Goal: Transaction & Acquisition: Subscribe to service/newsletter

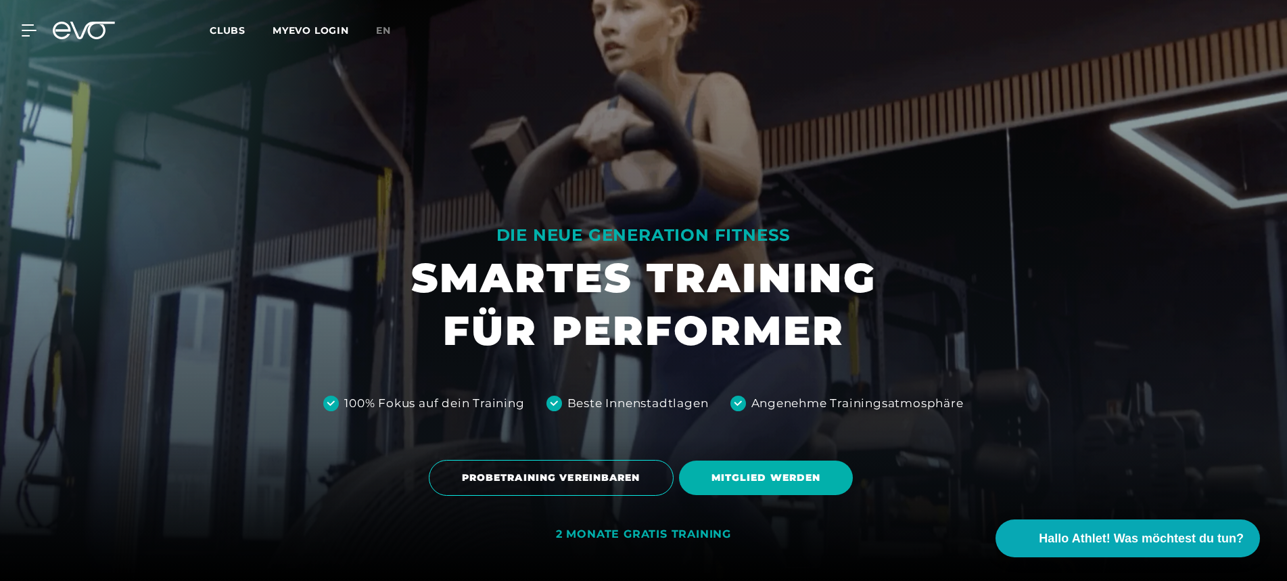
click at [105, 31] on icon at bounding box center [92, 31] width 45 height 18
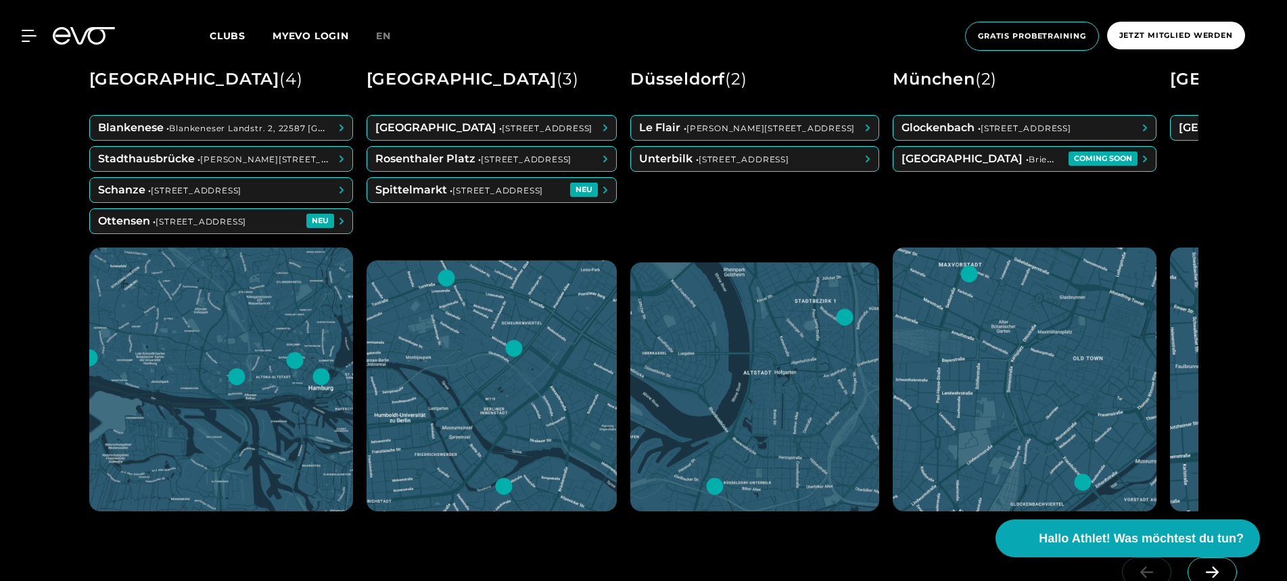
scroll to position [743, 0]
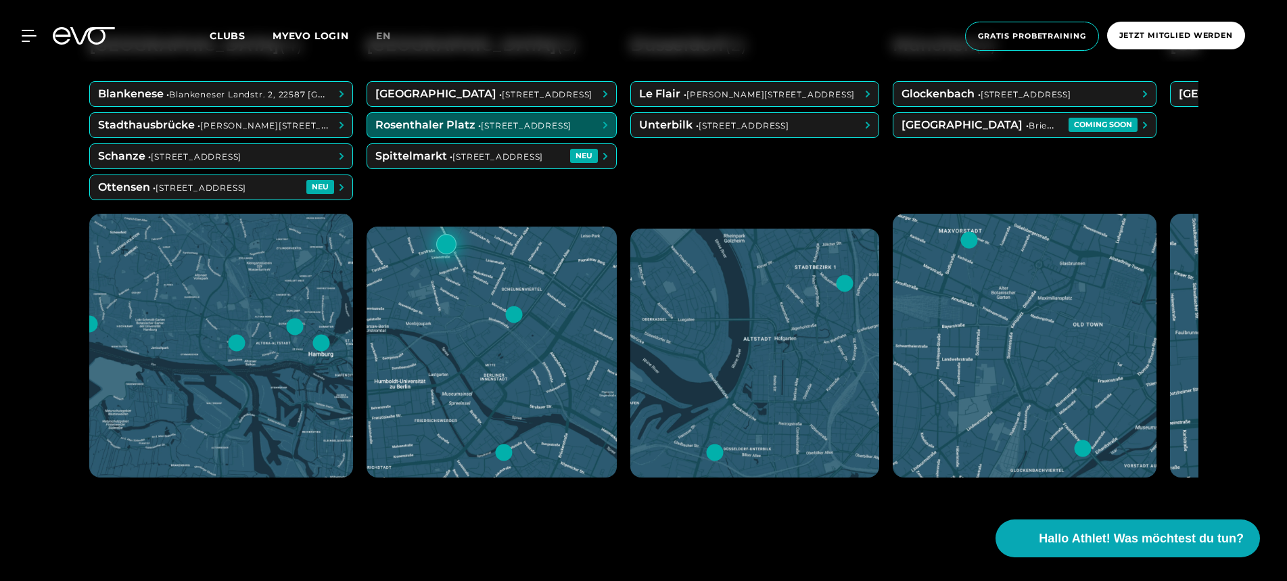
click at [452, 120] on span at bounding box center [492, 125] width 250 height 24
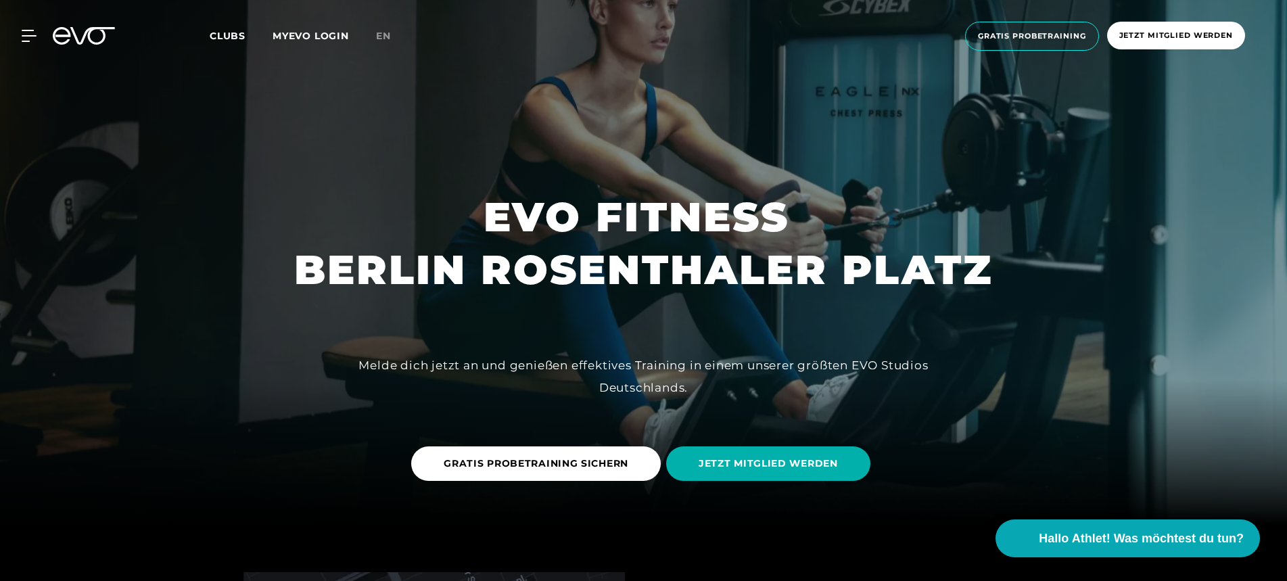
scroll to position [73, 0]
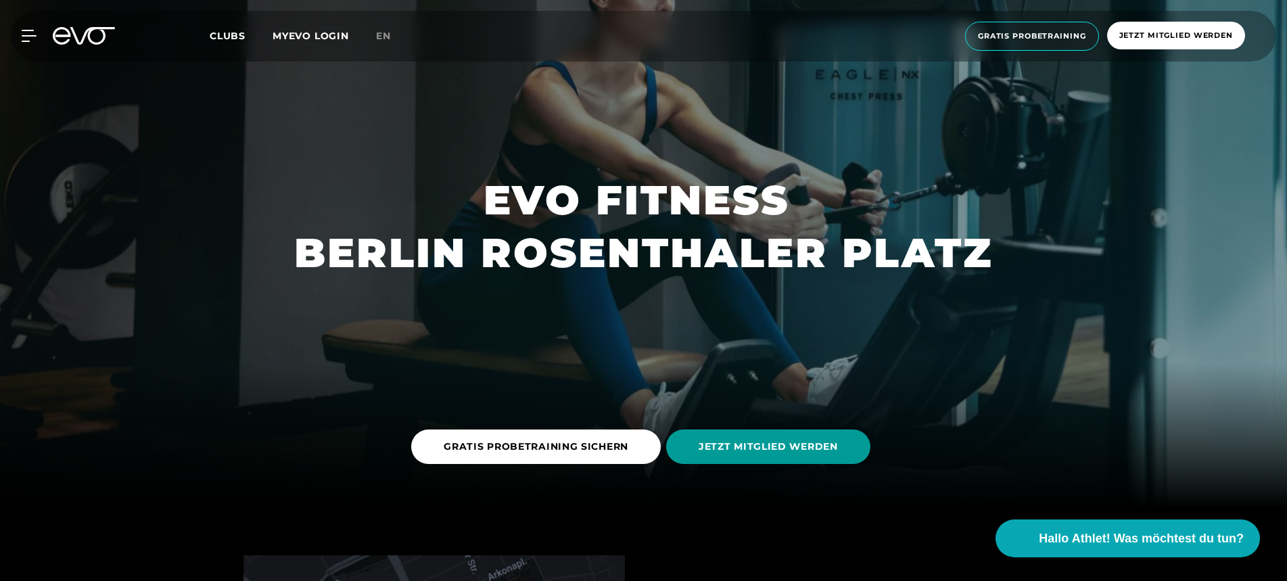
click at [730, 444] on span "JETZT MITGLIED WERDEN" at bounding box center [768, 447] width 139 height 14
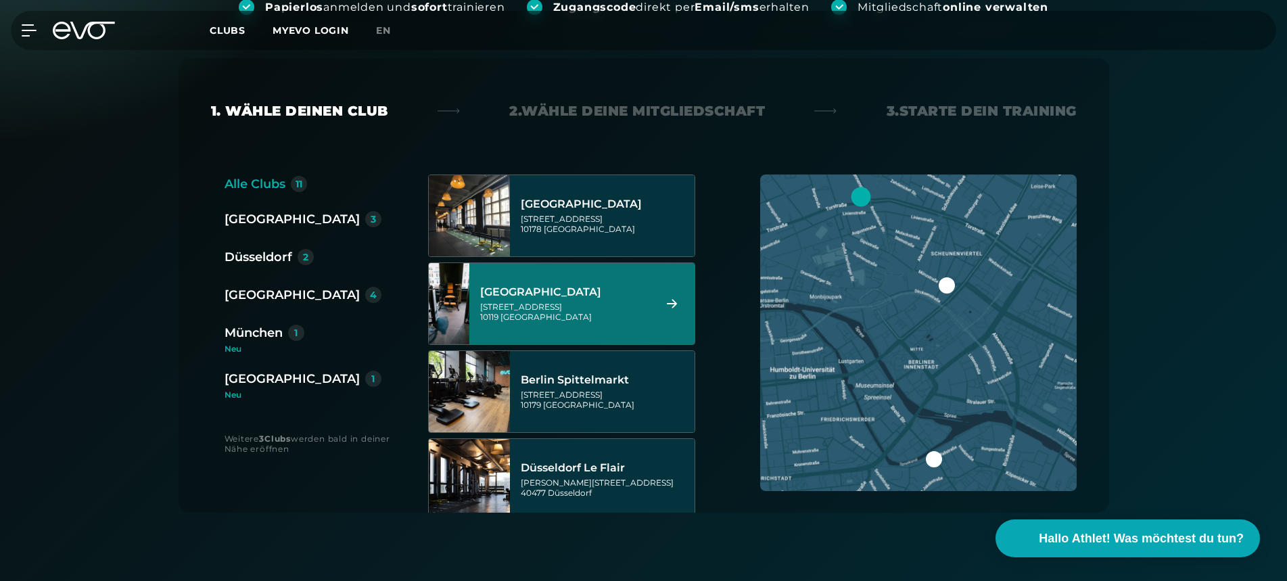
click at [621, 304] on div "[STREET_ADDRESS]" at bounding box center [565, 312] width 170 height 20
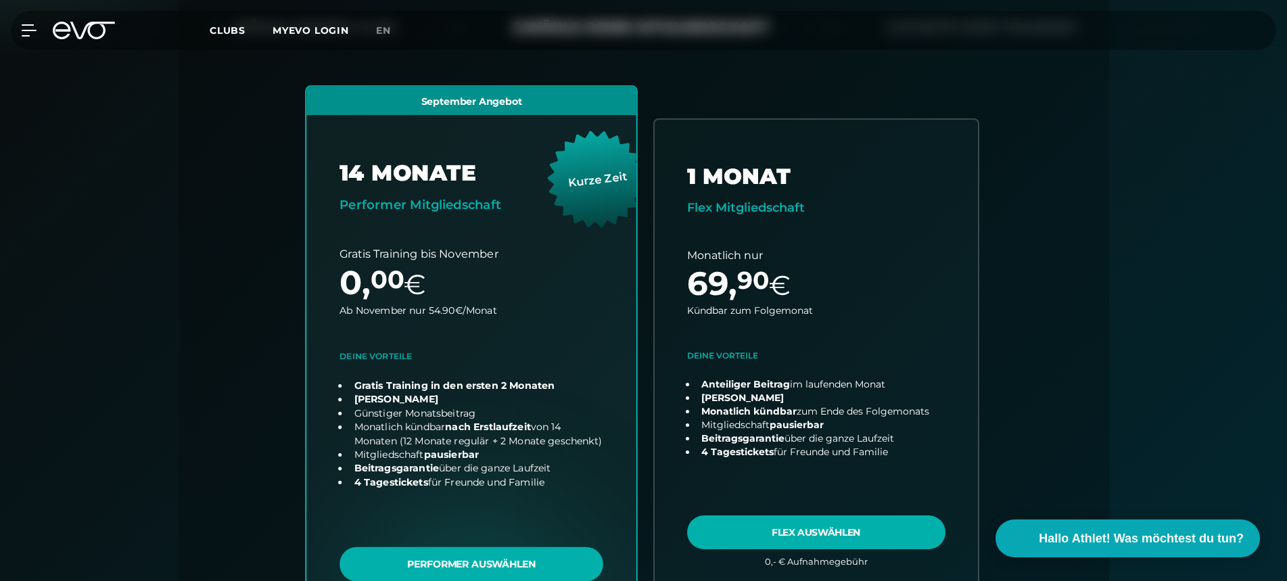
scroll to position [373, 0]
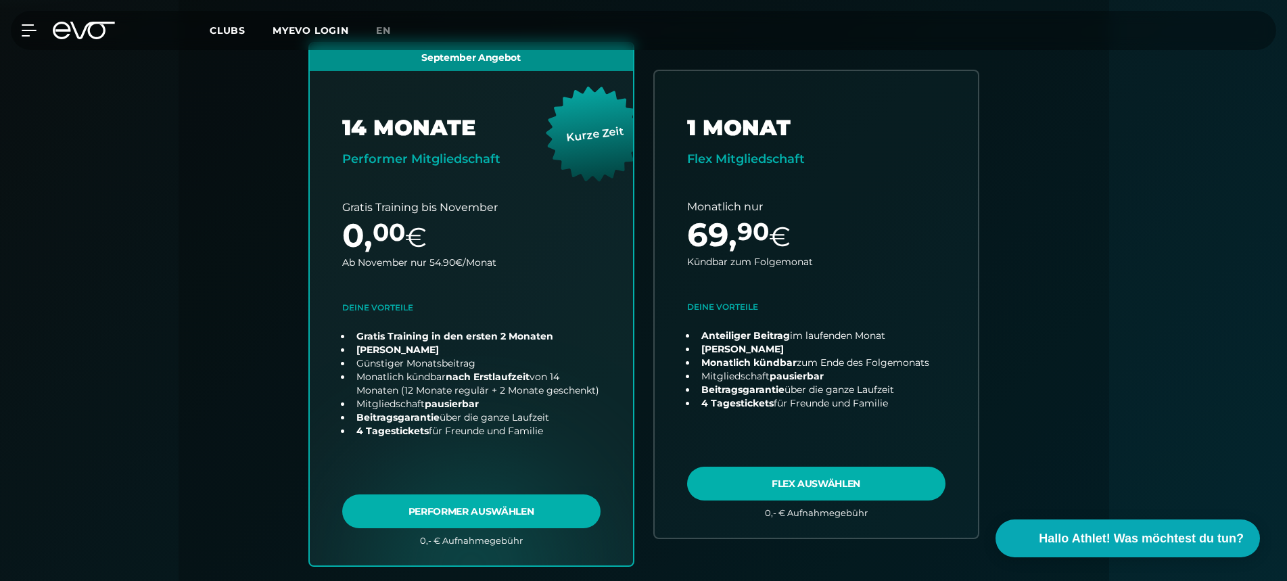
click at [108, 37] on icon at bounding box center [84, 31] width 62 height 18
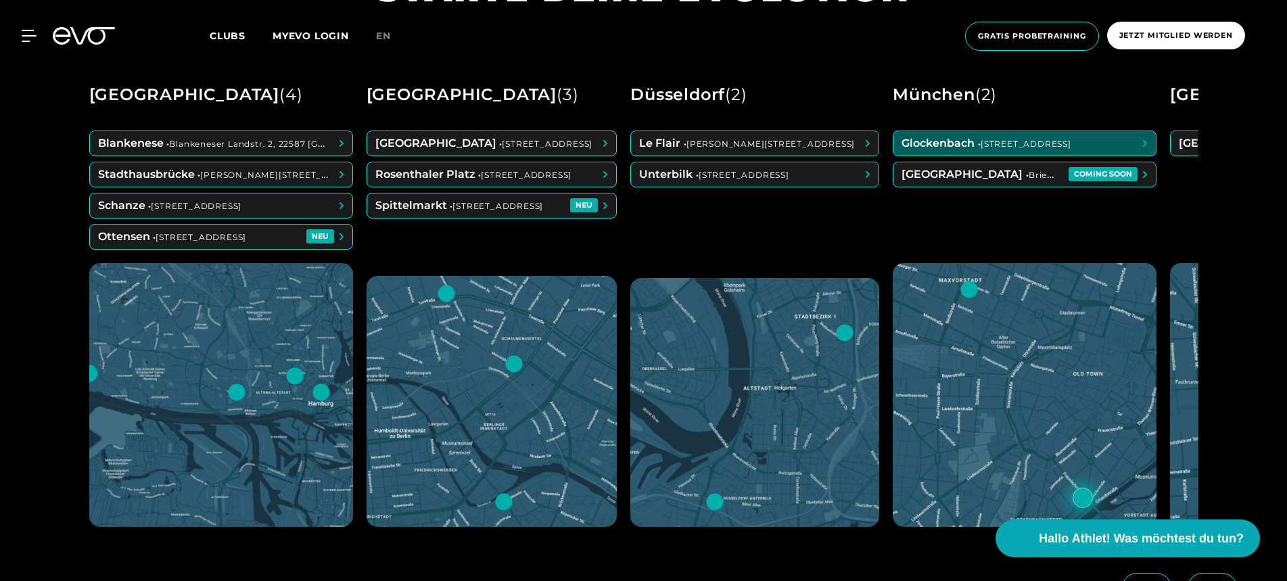
click at [978, 147] on span at bounding box center [1024, 143] width 262 height 24
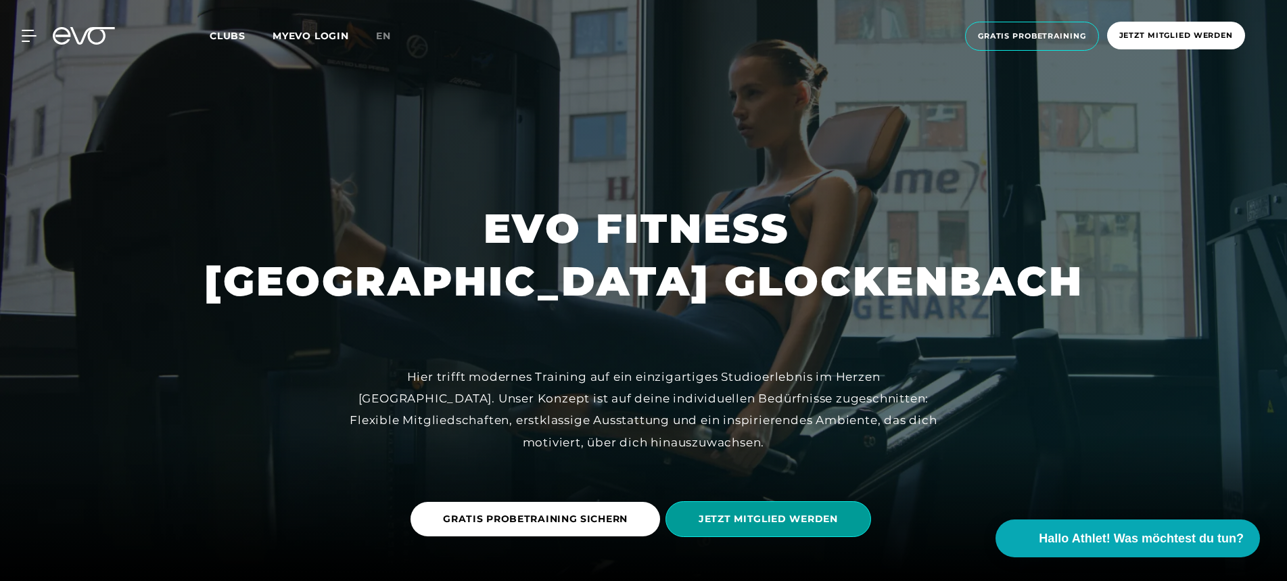
click at [767, 517] on span "JETZT MITGLIED WERDEN" at bounding box center [768, 519] width 139 height 14
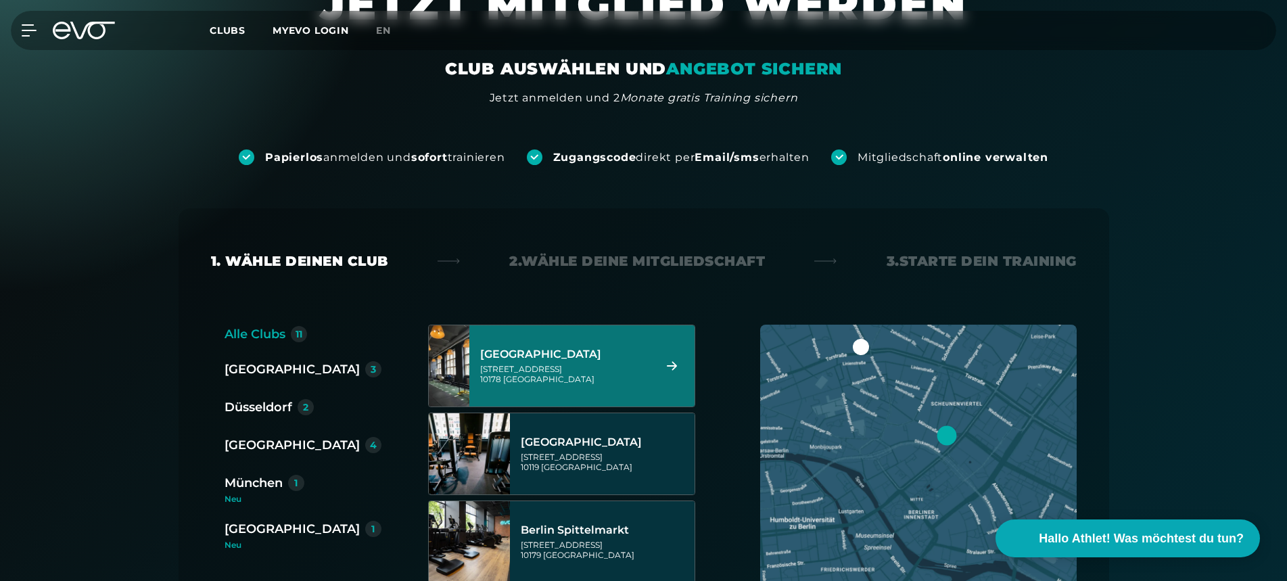
scroll to position [97, 0]
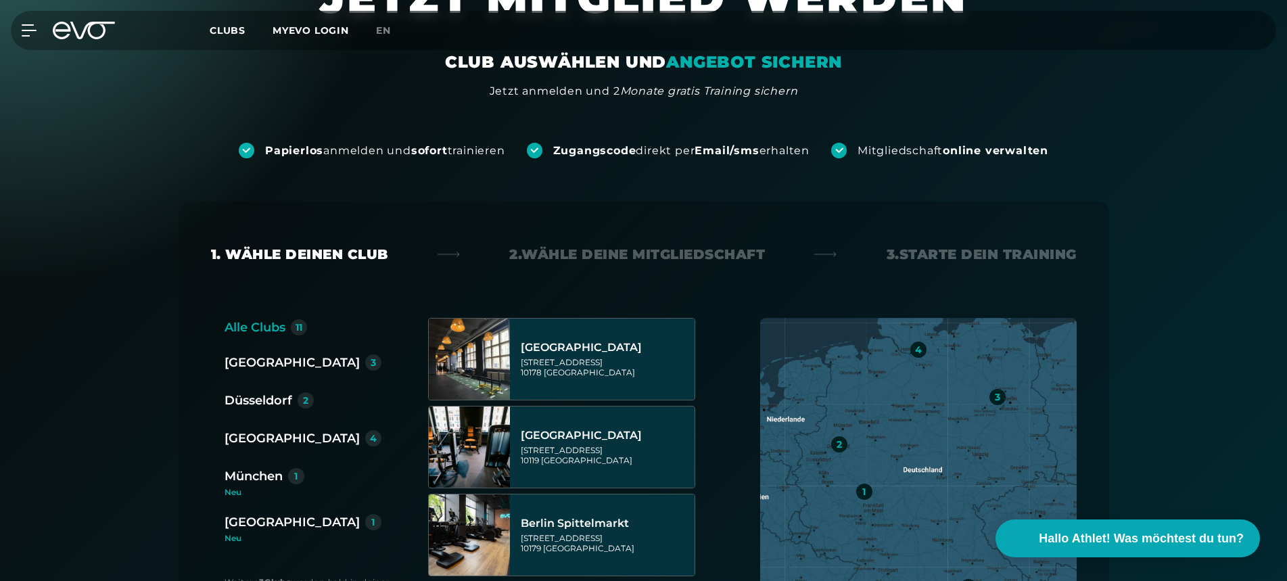
click at [262, 473] on div "München" at bounding box center [254, 476] width 58 height 19
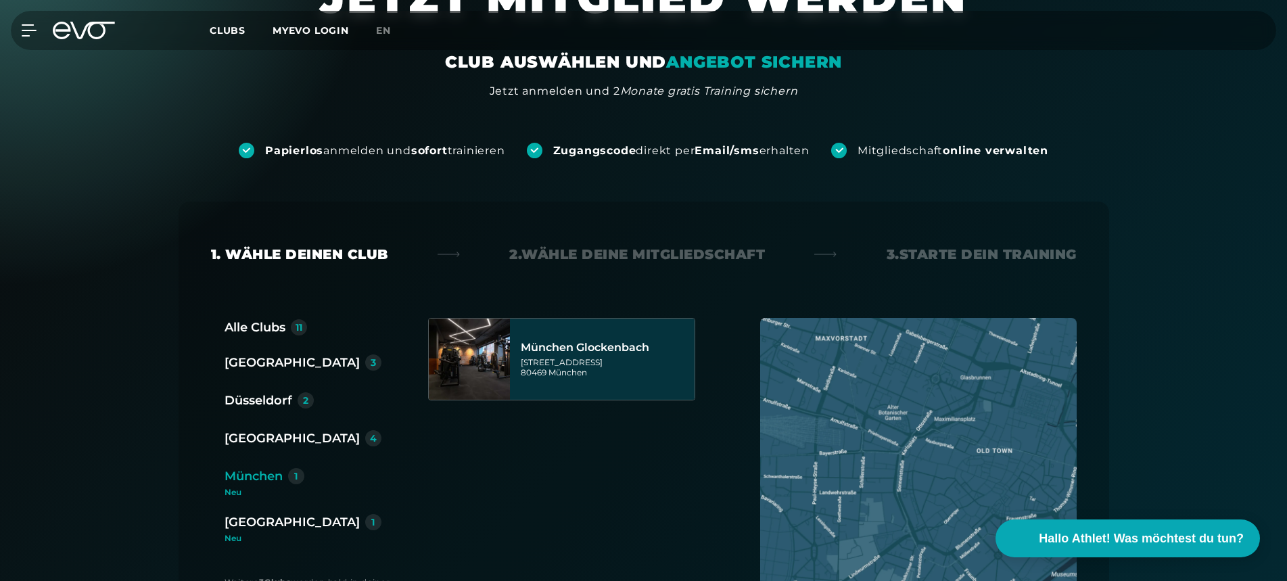
click at [584, 378] on div "München Glockenbach [STREET_ADDRESS]" at bounding box center [606, 359] width 170 height 60
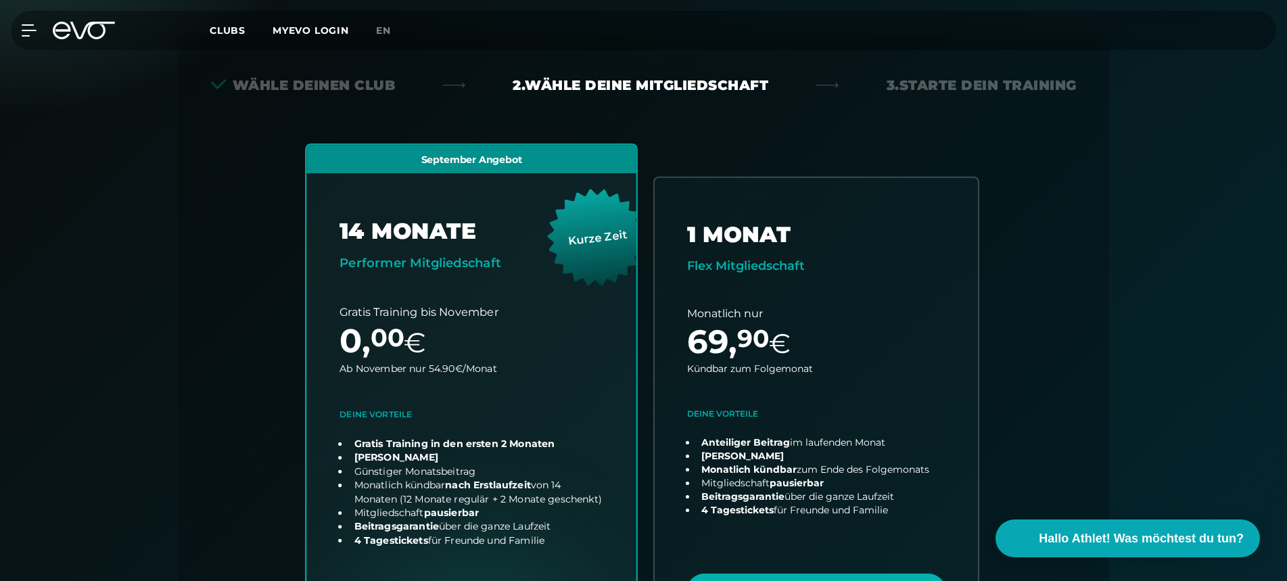
scroll to position [299, 0]
